Goal: Navigation & Orientation: Find specific page/section

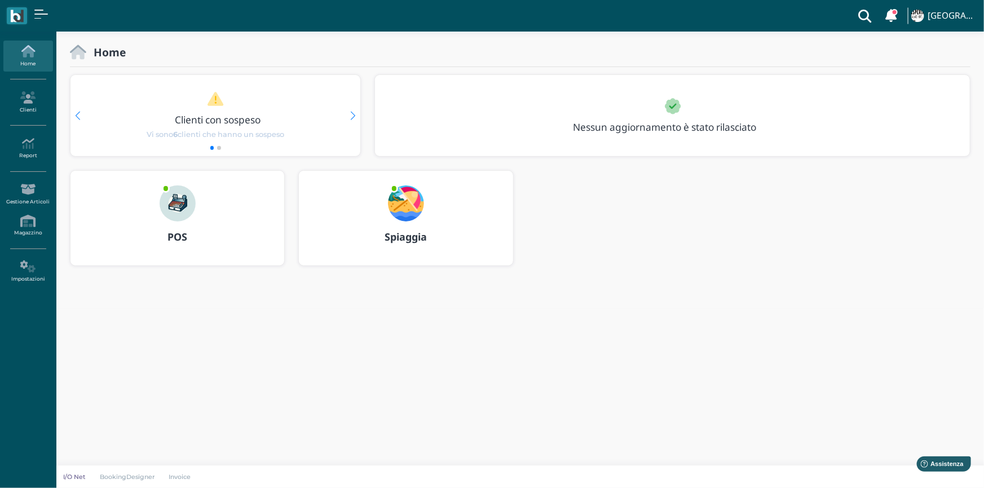
click at [184, 218] on img at bounding box center [178, 203] width 36 height 36
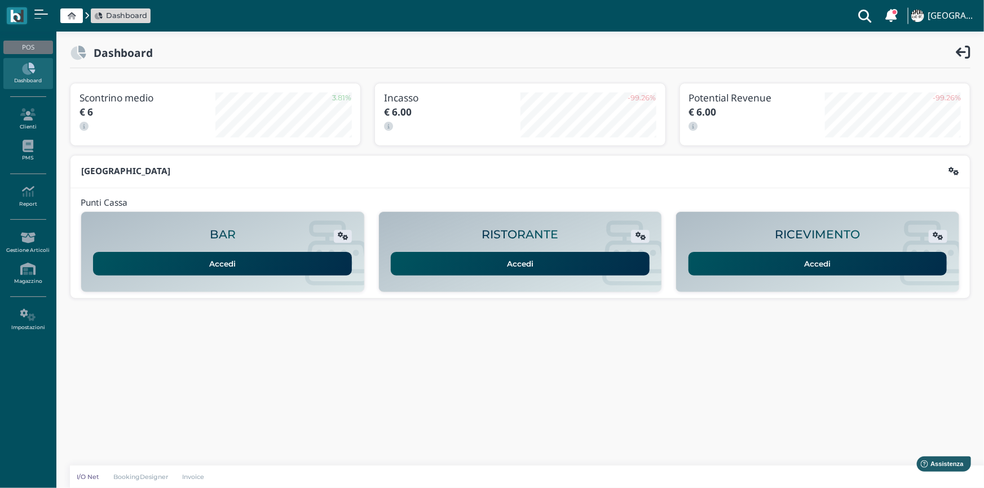
click at [855, 264] on link "Accedi" at bounding box center [817, 264] width 259 height 24
